Goal: Find specific page/section: Find specific page/section

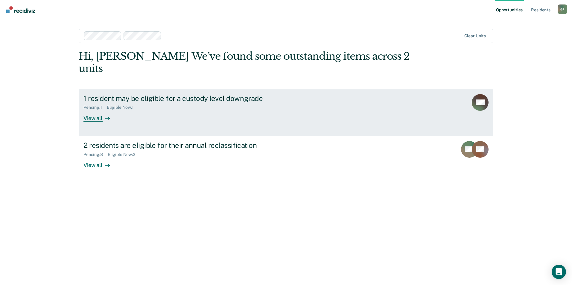
click at [92, 110] on div "View all" at bounding box center [99, 116] width 33 height 12
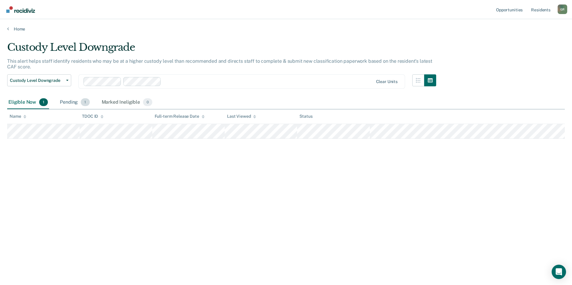
click at [71, 100] on div "Pending 1" at bounding box center [75, 102] width 32 height 13
click at [25, 106] on div "Eligible Now 1" at bounding box center [28, 102] width 42 height 13
click at [18, 29] on link "Home" at bounding box center [285, 28] width 557 height 5
